Goal: Task Accomplishment & Management: Use online tool/utility

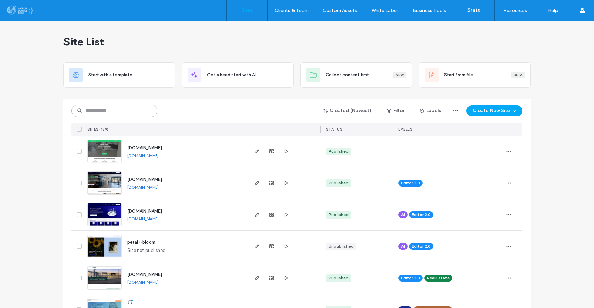
click at [126, 110] on input at bounding box center [114, 110] width 86 height 12
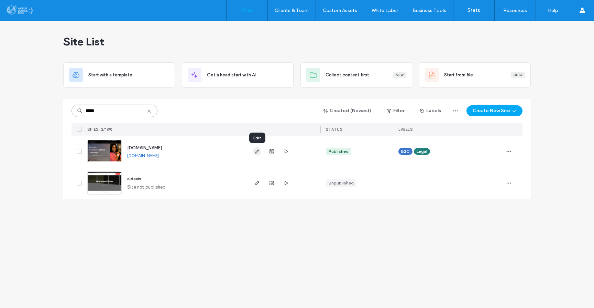
type input "*****"
click at [256, 151] on use "button" at bounding box center [257, 151] width 4 height 4
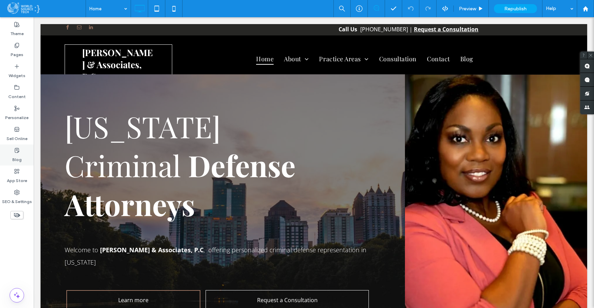
click at [18, 150] on icon at bounding box center [16, 149] width 5 height 5
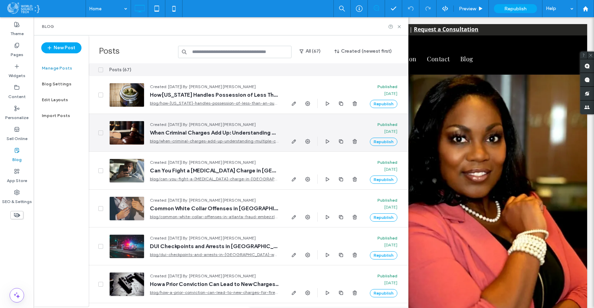
scroll to position [1, 0]
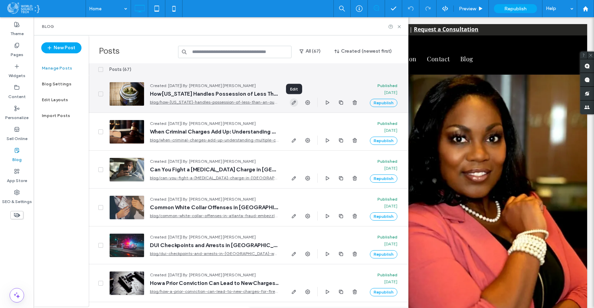
click at [293, 101] on use "button" at bounding box center [294, 102] width 4 height 4
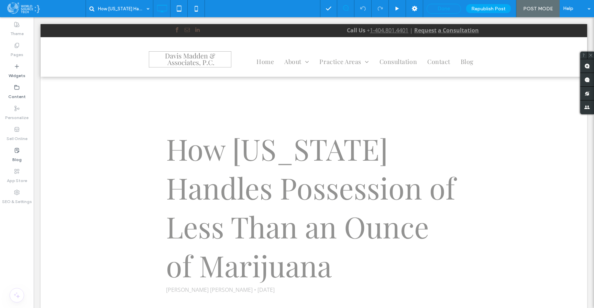
click at [446, 8] on span "Done" at bounding box center [443, 8] width 12 height 6
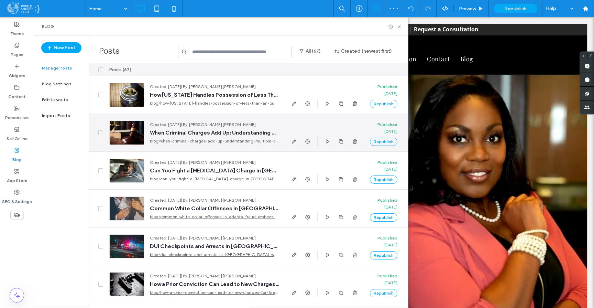
scroll to position [1, 0]
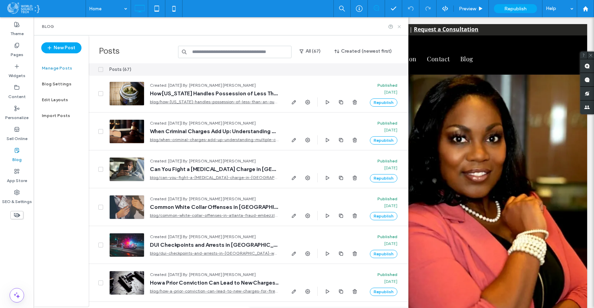
click at [400, 26] on icon at bounding box center [399, 26] width 5 height 5
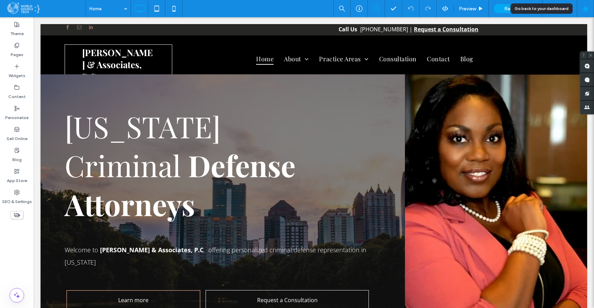
click at [587, 10] on use at bounding box center [584, 8] width 5 height 5
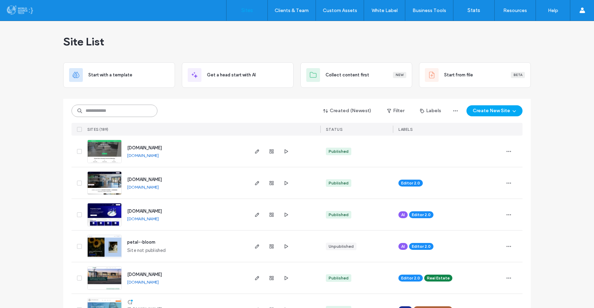
click at [131, 108] on input at bounding box center [114, 110] width 86 height 12
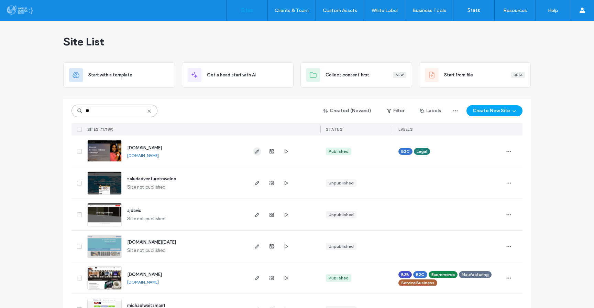
type input "**"
click at [255, 153] on use "button" at bounding box center [257, 151] width 4 height 4
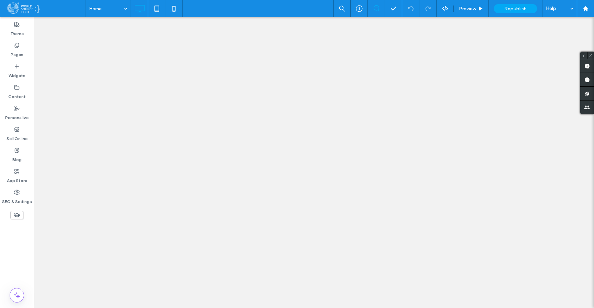
click at [19, 52] on label "Pages" at bounding box center [17, 53] width 13 height 10
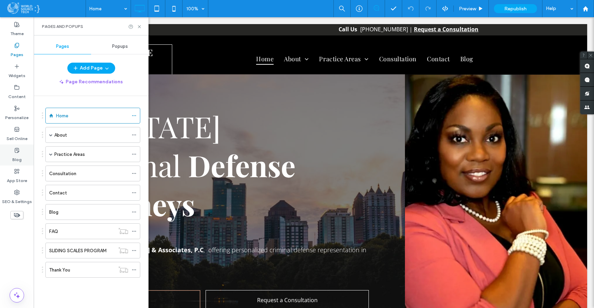
click at [17, 151] on use at bounding box center [17, 150] width 4 height 4
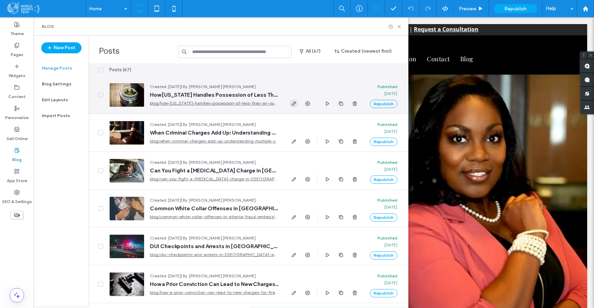
click at [293, 105] on icon "button" at bounding box center [293, 103] width 5 height 5
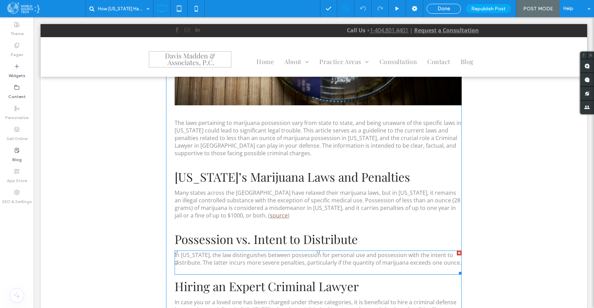
scroll to position [387, 0]
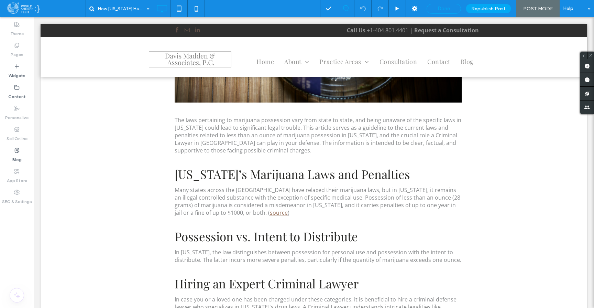
click at [447, 6] on span "Done" at bounding box center [443, 8] width 12 height 6
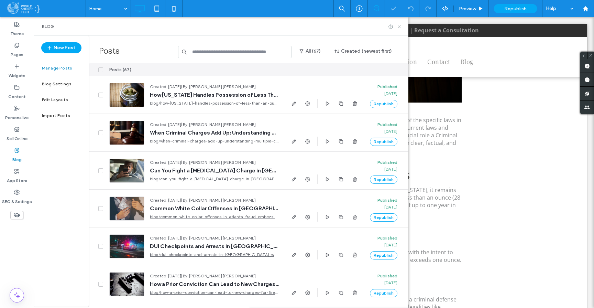
drag, startPoint x: 400, startPoint y: 26, endPoint x: 429, endPoint y: 1, distance: 38.2
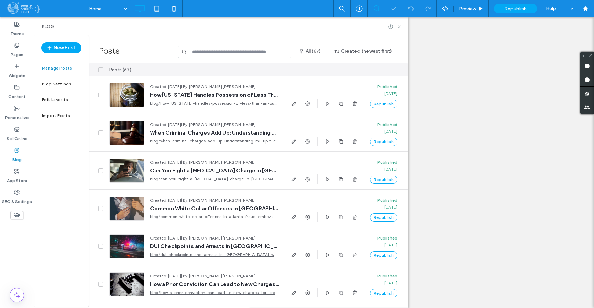
click at [400, 26] on icon at bounding box center [399, 26] width 5 height 5
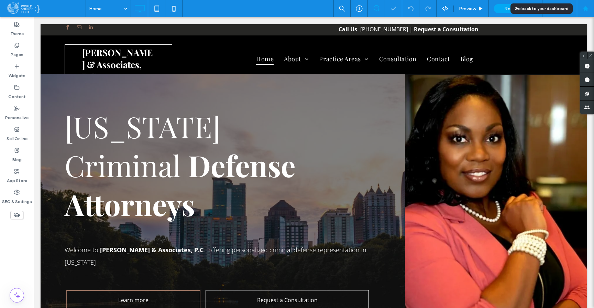
click at [582, 10] on icon at bounding box center [585, 9] width 6 height 6
